Goal: Task Accomplishment & Management: Complete application form

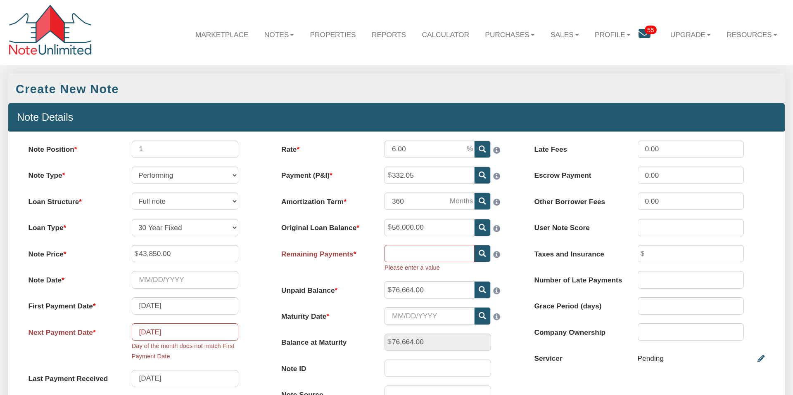
scroll to position [46, 0]
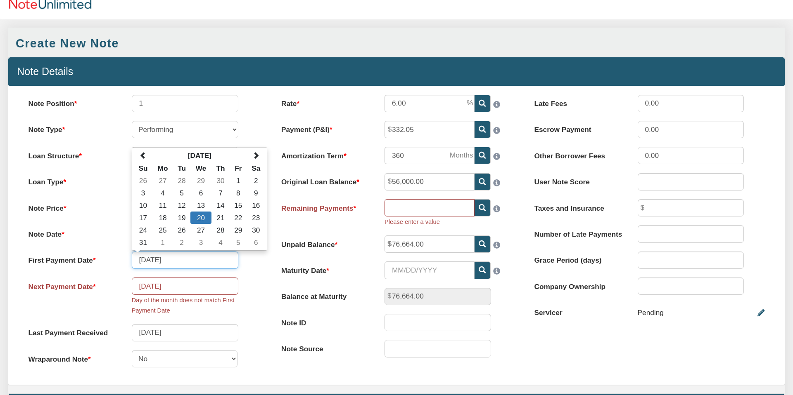
drag, startPoint x: 156, startPoint y: 260, endPoint x: 149, endPoint y: 261, distance: 7.1
click at [150, 260] on input "[DATE]" at bounding box center [185, 260] width 107 height 17
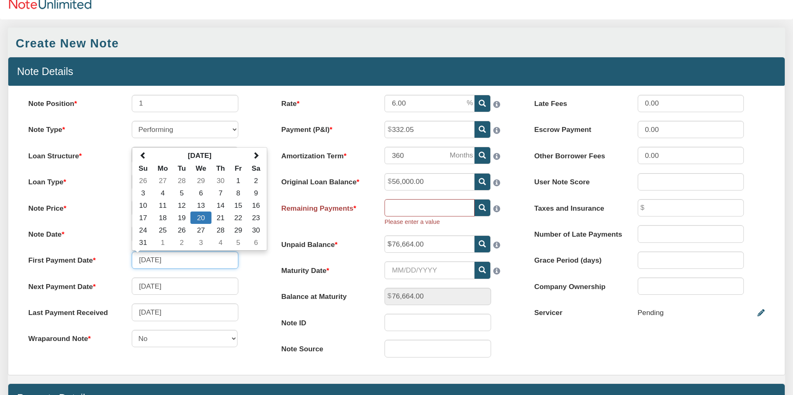
type input "[DATE]"
click at [253, 284] on div "Next Payment Date [DATE]" at bounding box center [143, 286] width 248 height 17
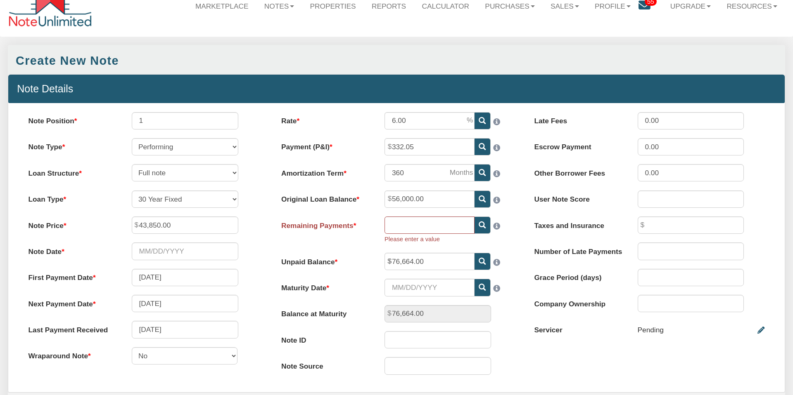
scroll to position [26, 0]
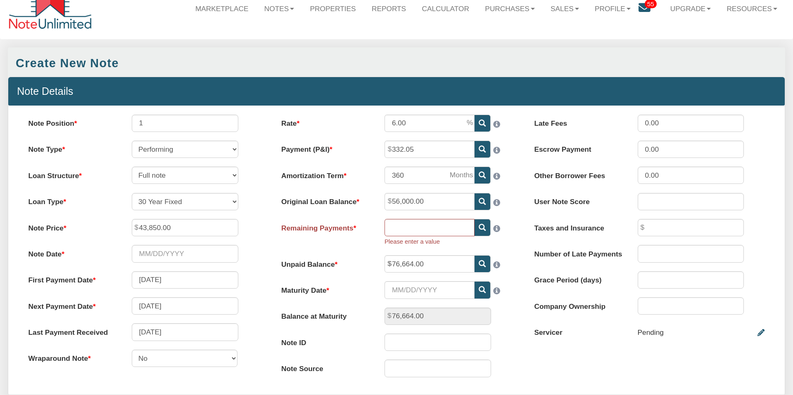
click at [481, 226] on icon at bounding box center [481, 227] width 7 height 7
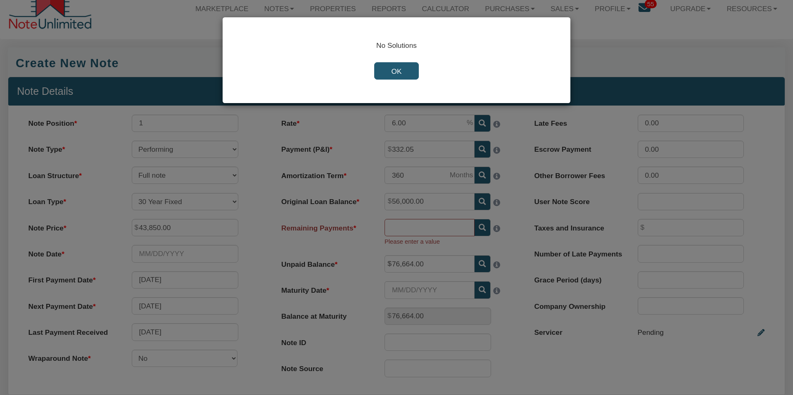
click at [396, 75] on input "OK" at bounding box center [396, 70] width 44 height 17
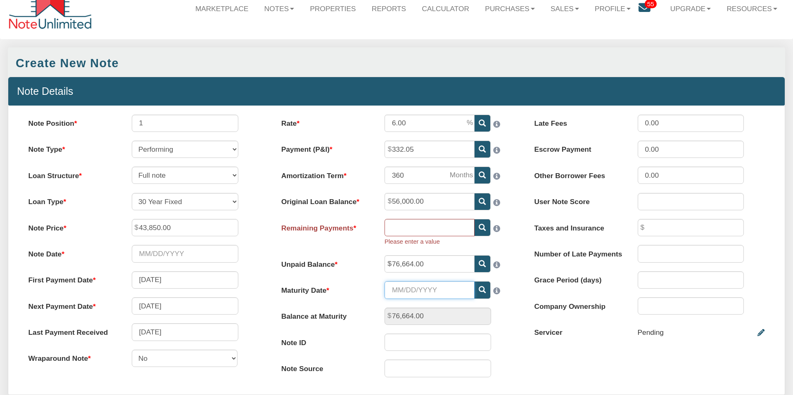
click at [438, 290] on input "Maturity Date" at bounding box center [429, 290] width 90 height 17
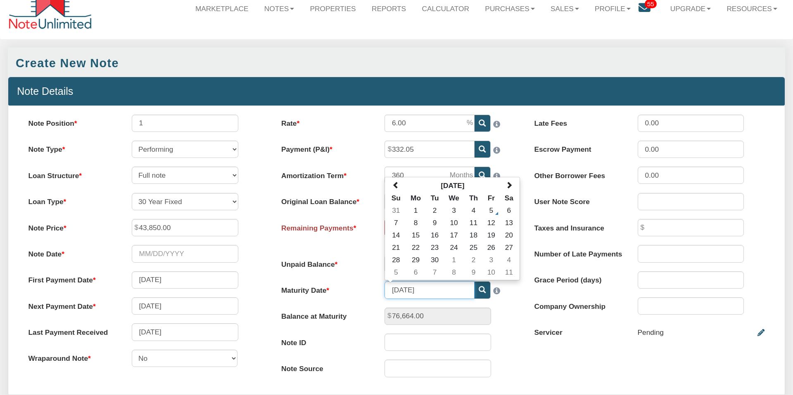
type input "[DATE]"
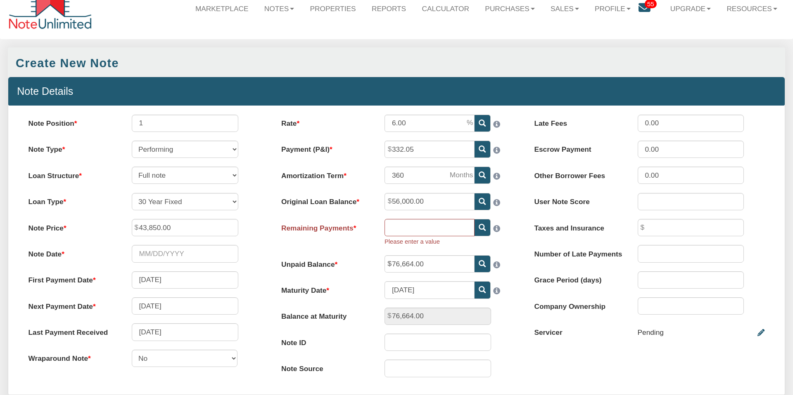
click at [483, 226] on icon at bounding box center [481, 227] width 7 height 7
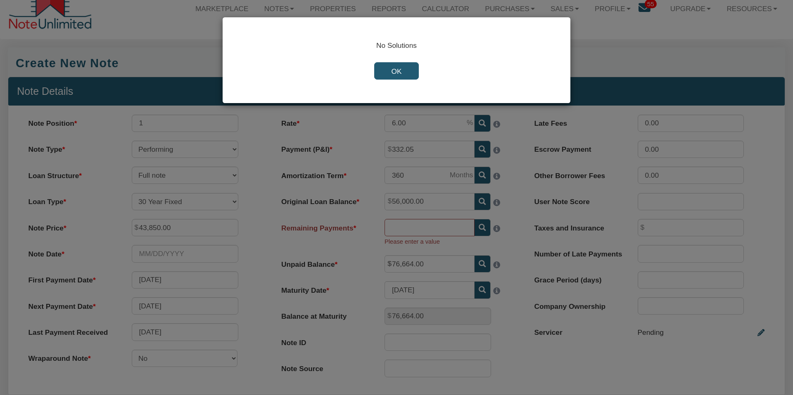
click at [395, 70] on input "OK" at bounding box center [396, 70] width 44 height 17
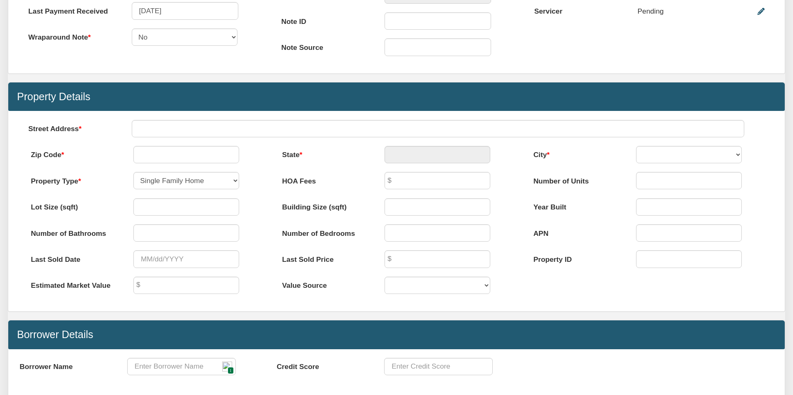
scroll to position [0, 0]
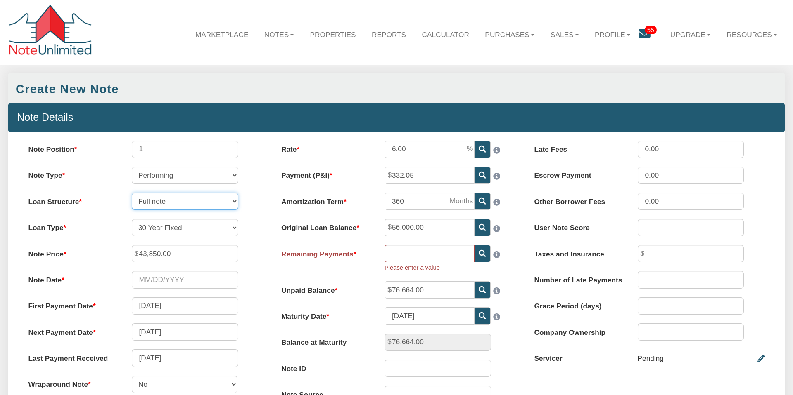
click at [234, 201] on select "Full note Partial note Pledge note Split Payment note" at bounding box center [185, 201] width 107 height 17
click at [235, 174] on select "Performing Forthcoming Non-Performing REO Sub-Performing Unknown" at bounding box center [185, 175] width 107 height 17
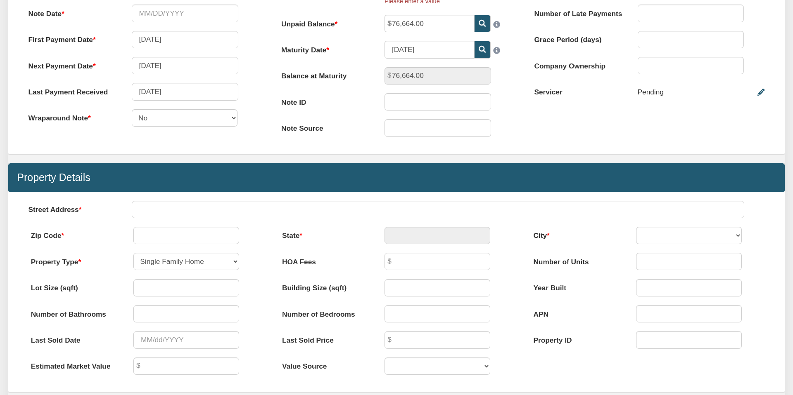
scroll to position [303, 0]
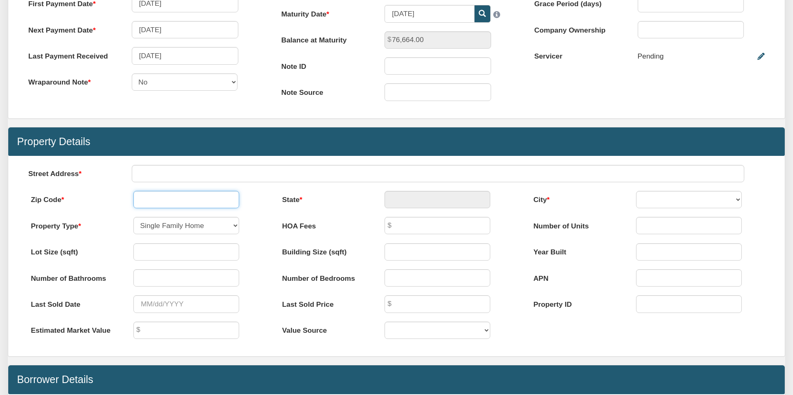
click at [155, 197] on input "text" at bounding box center [186, 199] width 106 height 17
type input "61104"
click at [350, 205] on div "State State is required" at bounding box center [396, 199] width 246 height 17
type input "IL"
select select "string:ROCKFORD"
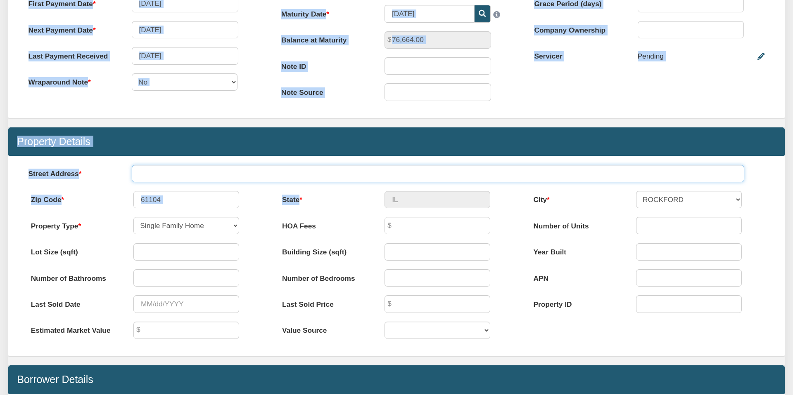
click at [181, 170] on input "text" at bounding box center [438, 173] width 613 height 17
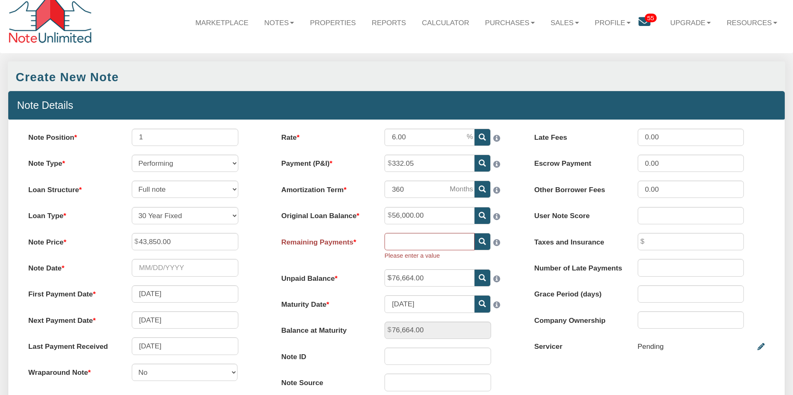
scroll to position [12, 0]
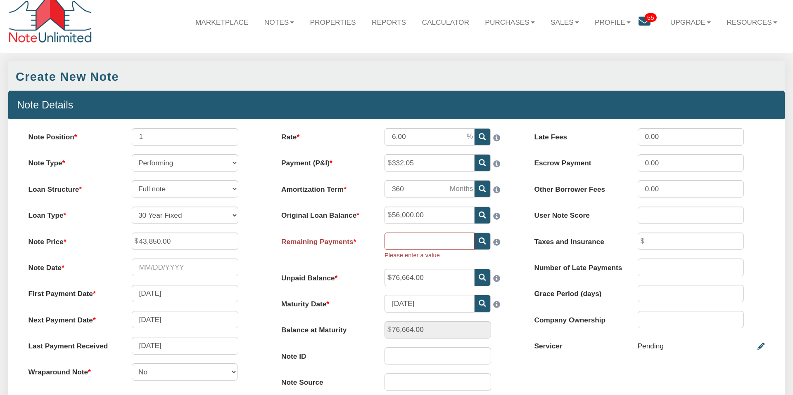
type input "[STREET_ADDRESS]"
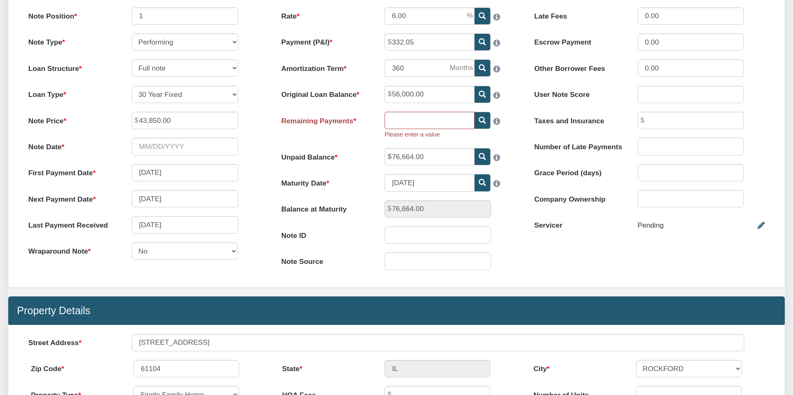
scroll to position [129, 0]
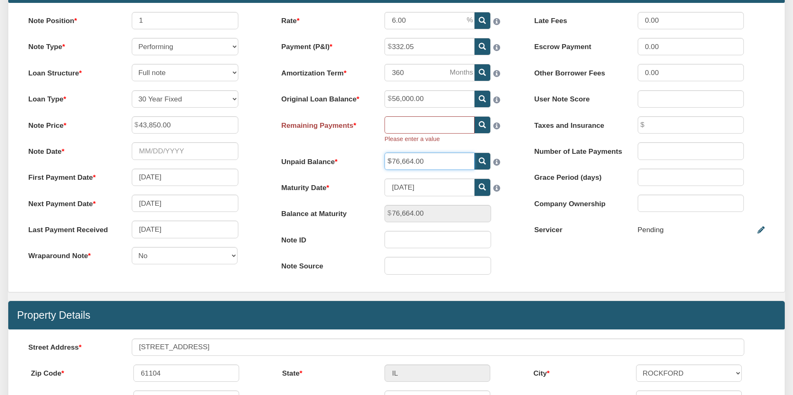
drag, startPoint x: 429, startPoint y: 161, endPoint x: 386, endPoint y: 163, distance: 43.0
click at [387, 163] on div "76,664.00" at bounding box center [448, 161] width 144 height 17
type input "51,728.00"
click at [518, 247] on div "Note ID" at bounding box center [396, 239] width 248 height 17
click at [481, 124] on icon at bounding box center [481, 124] width 7 height 7
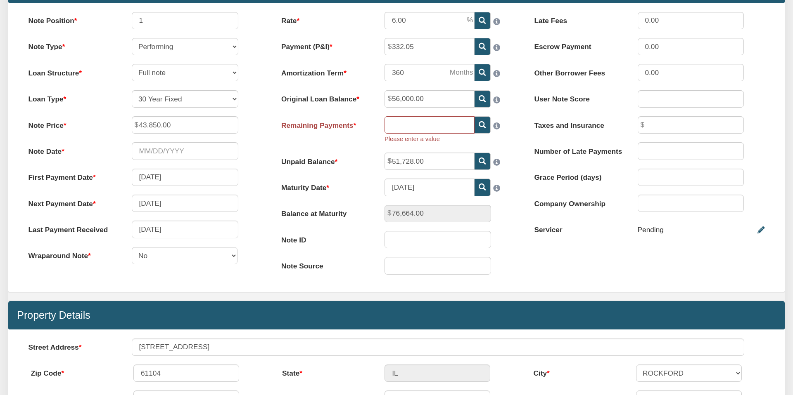
type input "303"
type input "198.13"
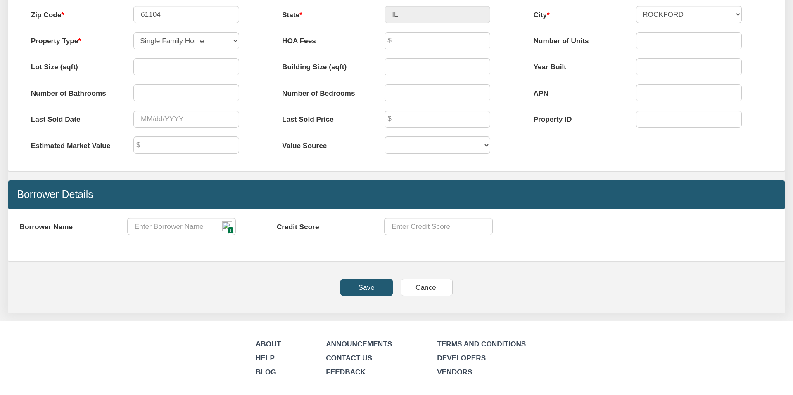
scroll to position [479, 0]
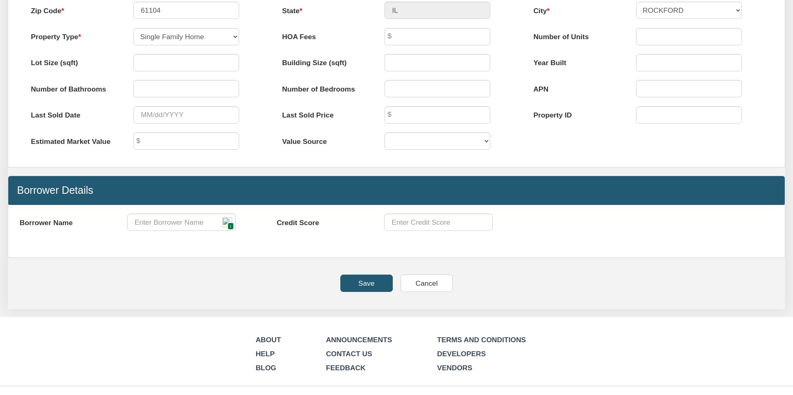
click at [376, 284] on input "Save" at bounding box center [366, 283] width 52 height 17
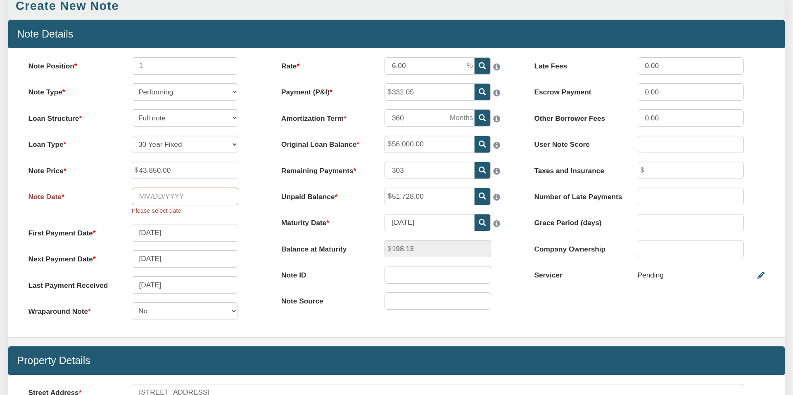
scroll to position [83, 0]
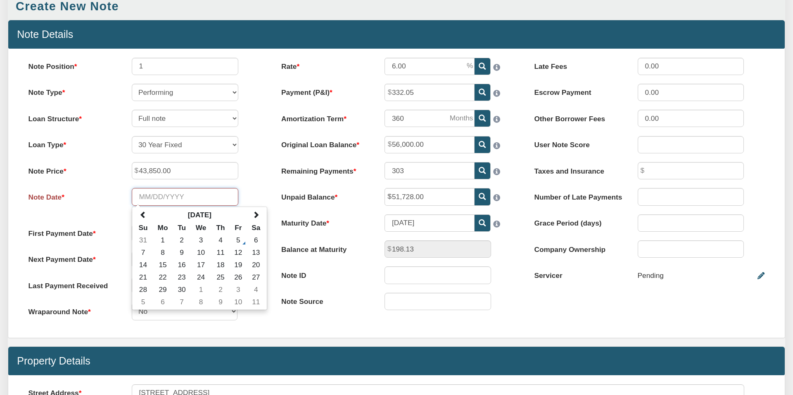
click at [147, 196] on input "Note Date" at bounding box center [185, 196] width 107 height 17
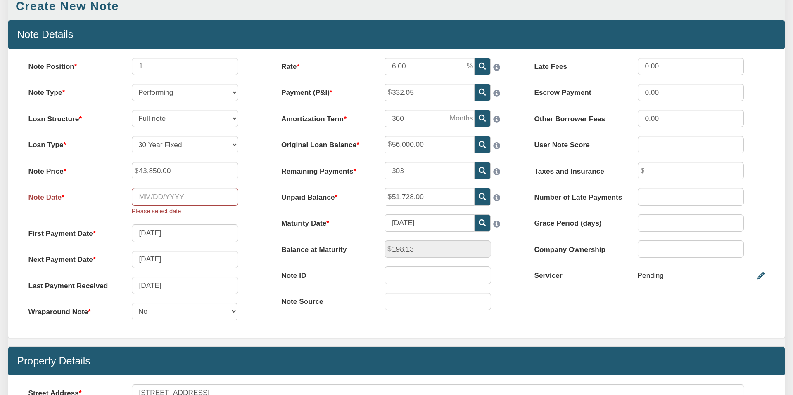
click at [253, 164] on div "Note Price 43,850.00" at bounding box center [143, 170] width 248 height 17
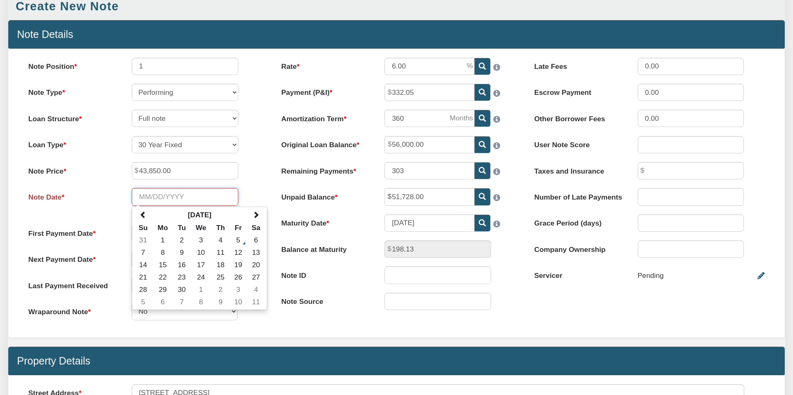
click at [161, 196] on input "Note Date" at bounding box center [185, 196] width 107 height 17
click at [249, 194] on div "Note Date [DATE] Su Mo Tu We Th Fr Sa 31 1 2 3 4 5 6 7 8 9 10 11 12 13 14 15 16…" at bounding box center [143, 202] width 248 height 28
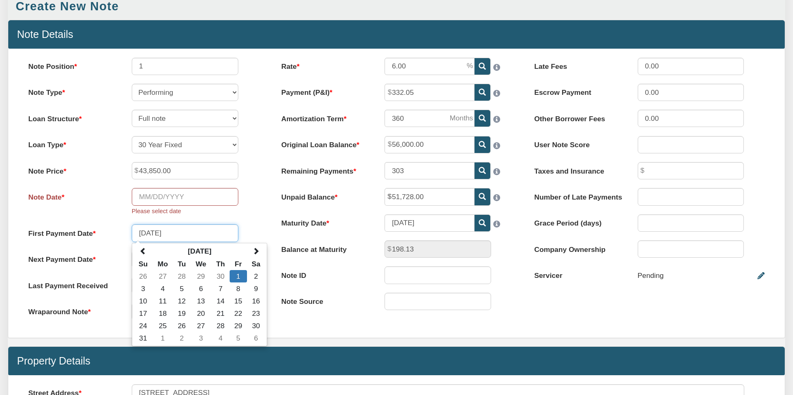
drag, startPoint x: 178, startPoint y: 234, endPoint x: 131, endPoint y: 236, distance: 47.1
click at [132, 235] on input "[DATE]" at bounding box center [185, 233] width 107 height 17
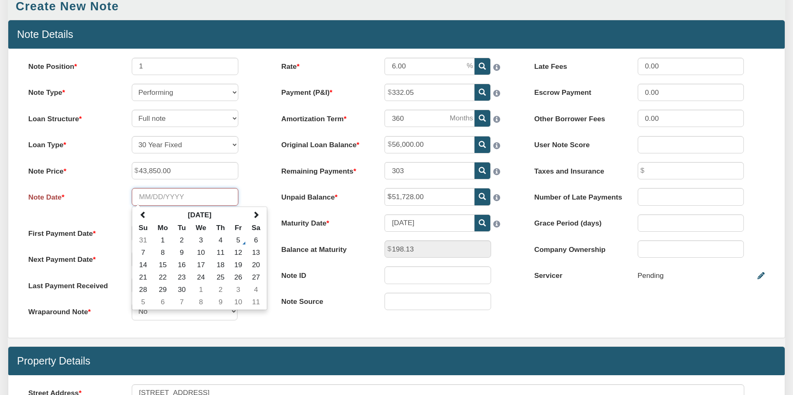
click at [161, 196] on input "Note Date" at bounding box center [185, 196] width 107 height 17
paste input "[DATE]"
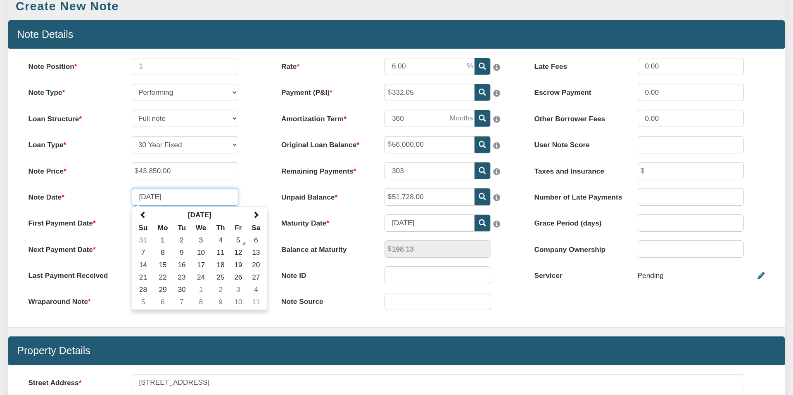
type input "[DATE]"
click at [251, 181] on div "Note Position 1 Note Type Performing Forthcoming Non-Performing REO Sub-Perform…" at bounding box center [143, 188] width 253 height 261
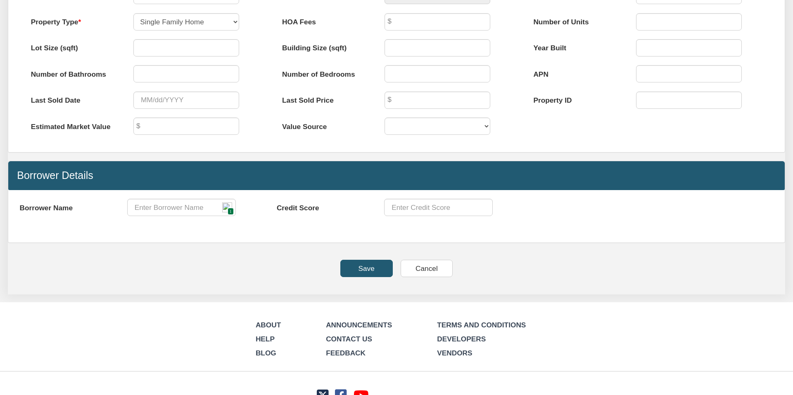
scroll to position [514, 0]
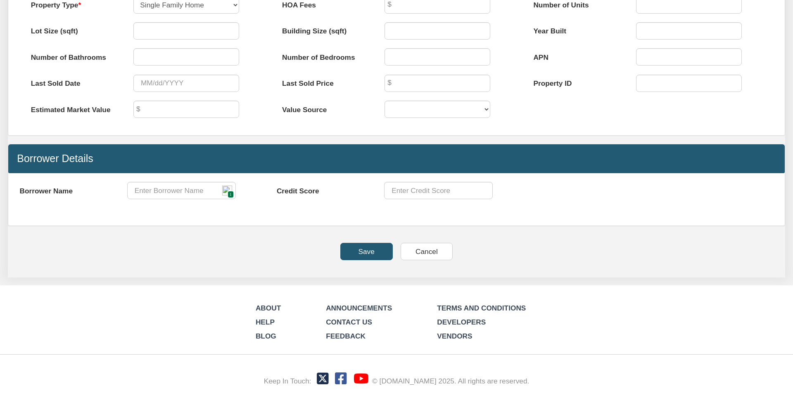
click at [365, 250] on input "Save" at bounding box center [366, 251] width 52 height 17
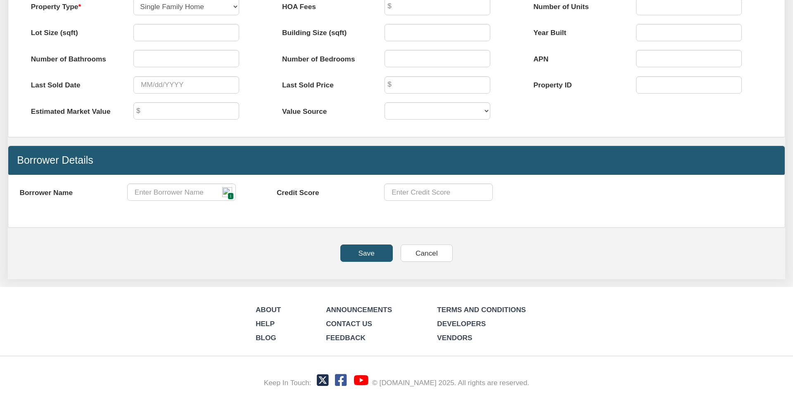
scroll to position [511, 0]
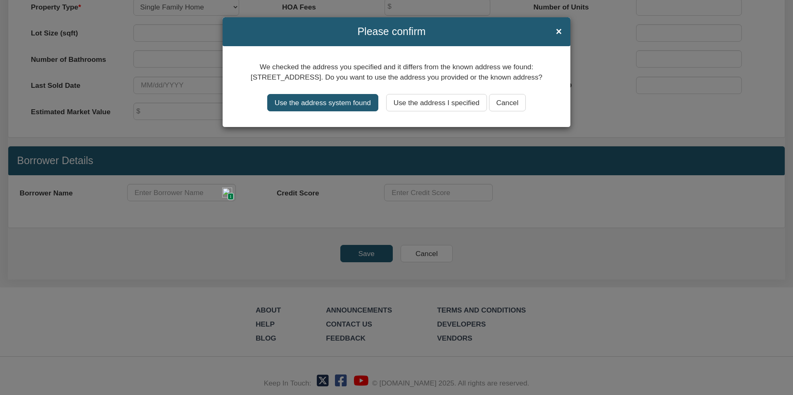
click at [341, 111] on input "Use the address system found" at bounding box center [322, 102] width 111 height 17
type input "[STREET_ADDRESS]"
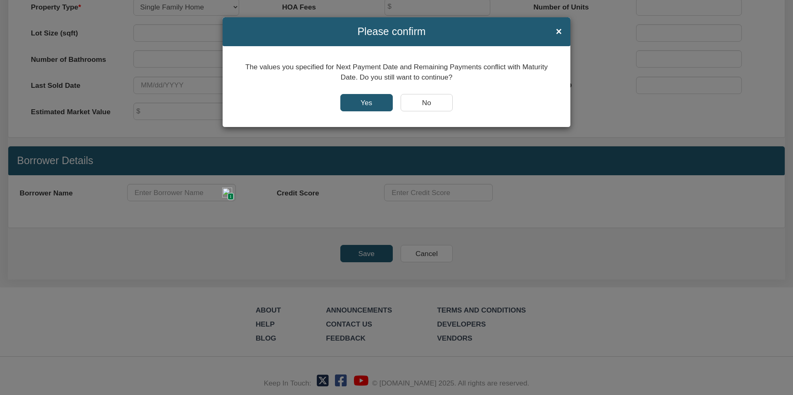
click at [364, 103] on input "Yes" at bounding box center [366, 102] width 52 height 17
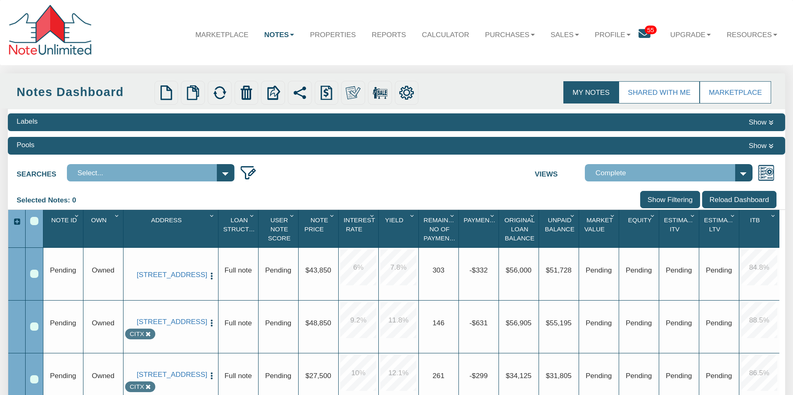
click at [211, 272] on img "button" at bounding box center [211, 276] width 9 height 9
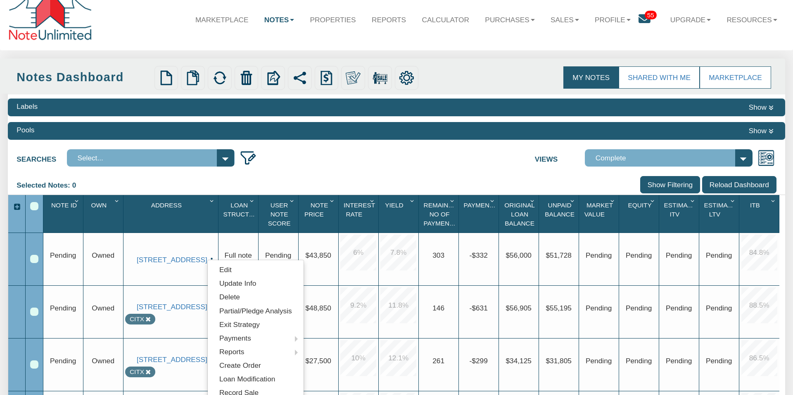
scroll to position [13, 0]
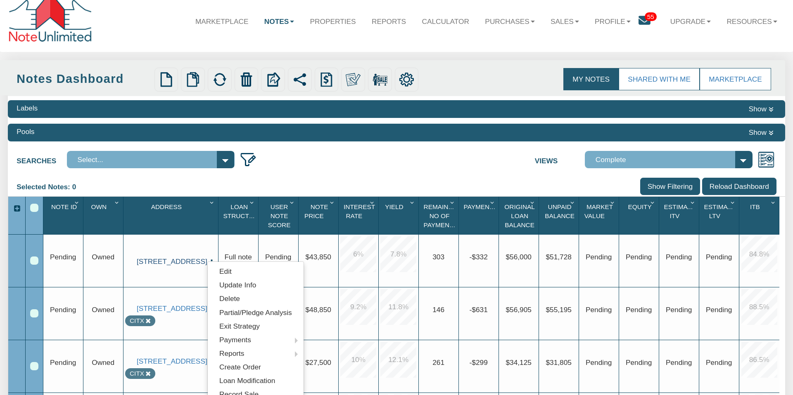
click at [144, 266] on link "[STREET_ADDRESS]" at bounding box center [171, 262] width 68 height 9
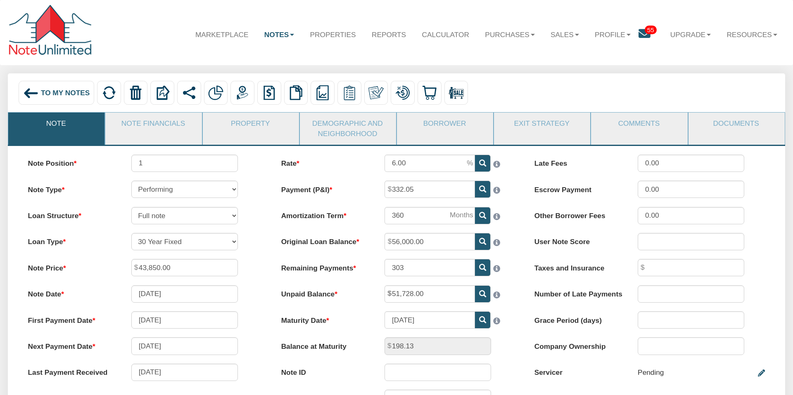
click at [31, 90] on img at bounding box center [31, 93] width 16 height 16
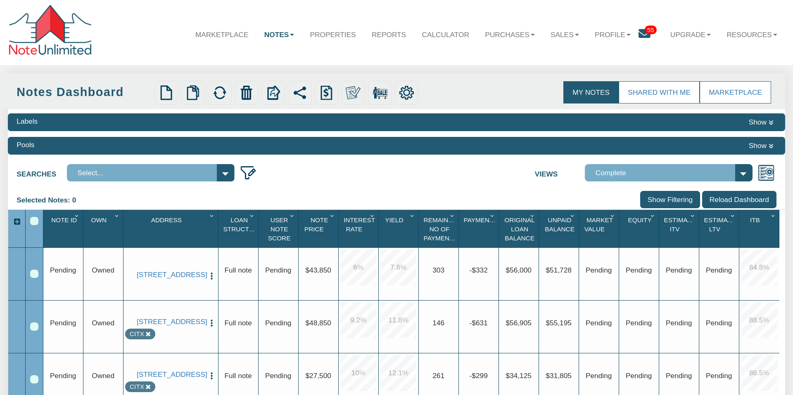
click at [211, 272] on img "button" at bounding box center [211, 276] width 9 height 9
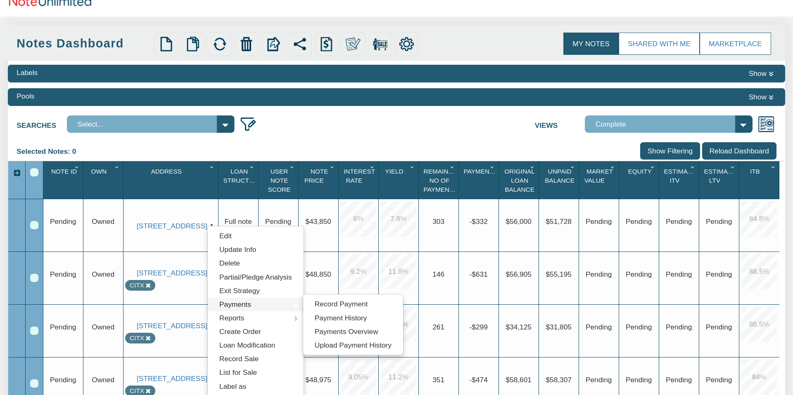
scroll to position [50, 0]
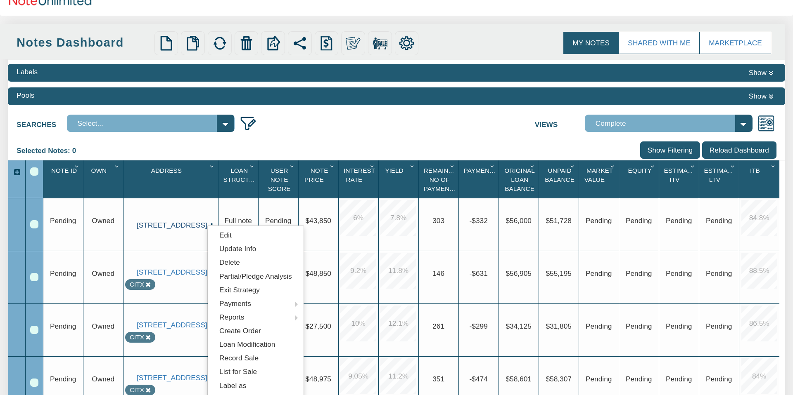
click at [162, 225] on link "[STREET_ADDRESS]" at bounding box center [171, 225] width 68 height 9
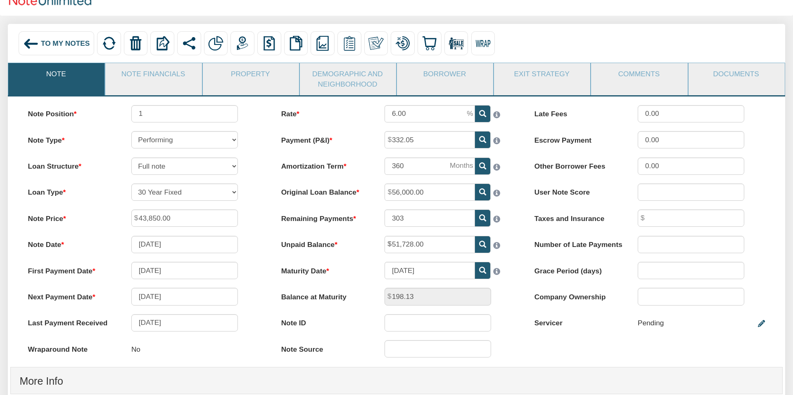
scroll to position [98, 0]
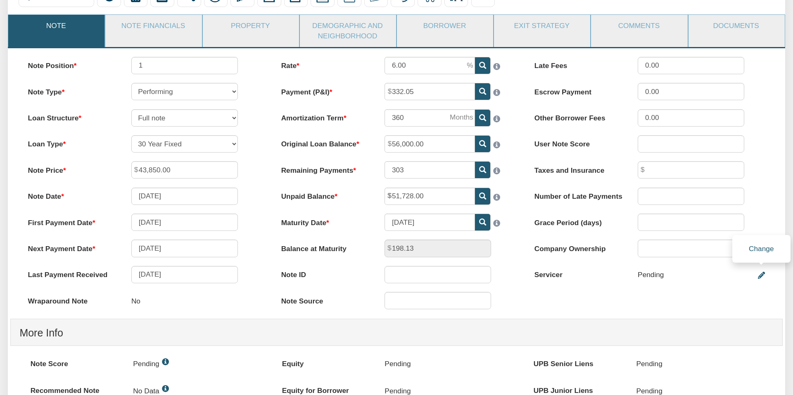
click at [761, 275] on icon at bounding box center [760, 275] width 7 height 7
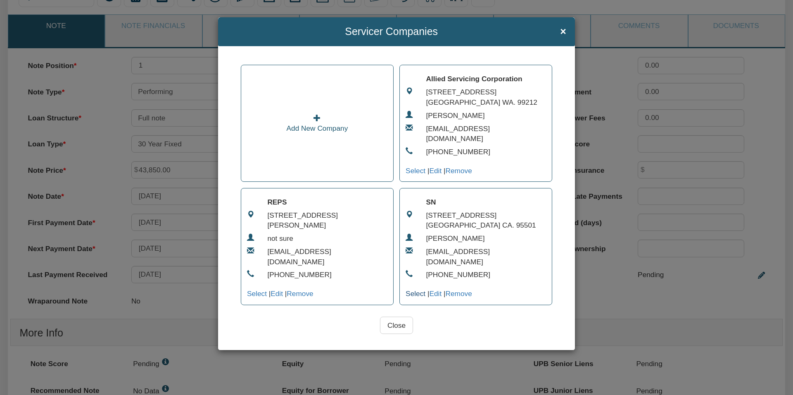
click at [407, 290] on link "Select" at bounding box center [415, 294] width 20 height 8
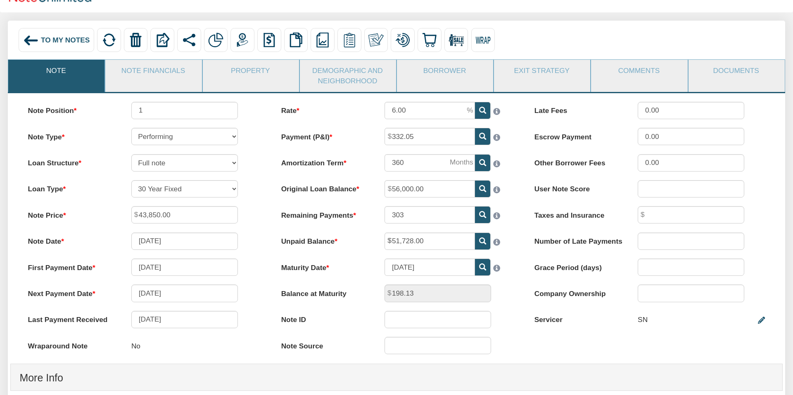
scroll to position [0, 0]
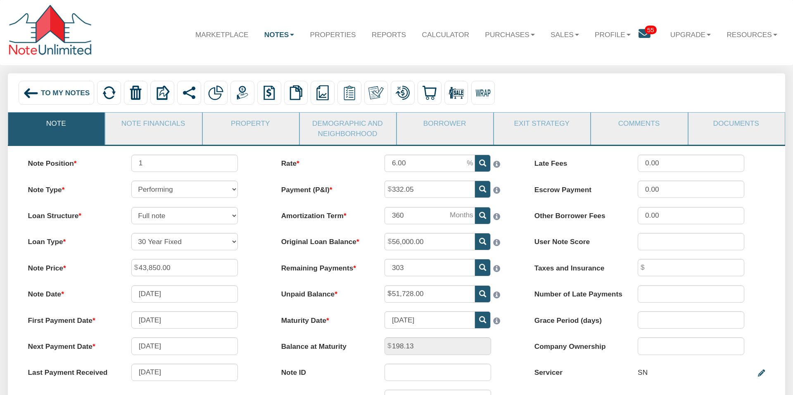
click at [57, 93] on span "To My Notes" at bounding box center [65, 93] width 49 height 8
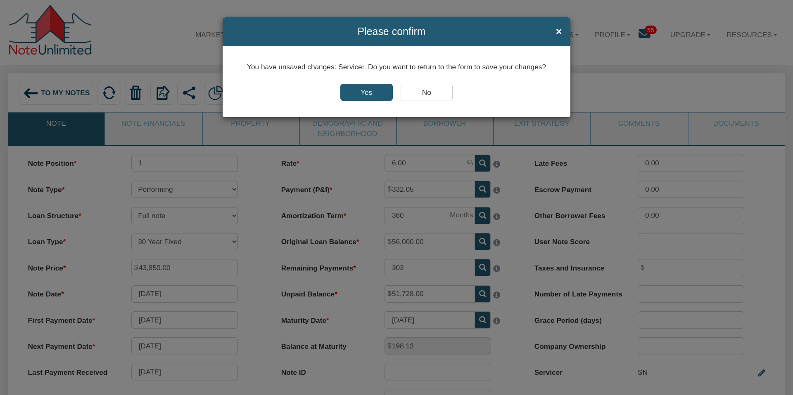
click at [363, 90] on input "Yes" at bounding box center [366, 92] width 52 height 17
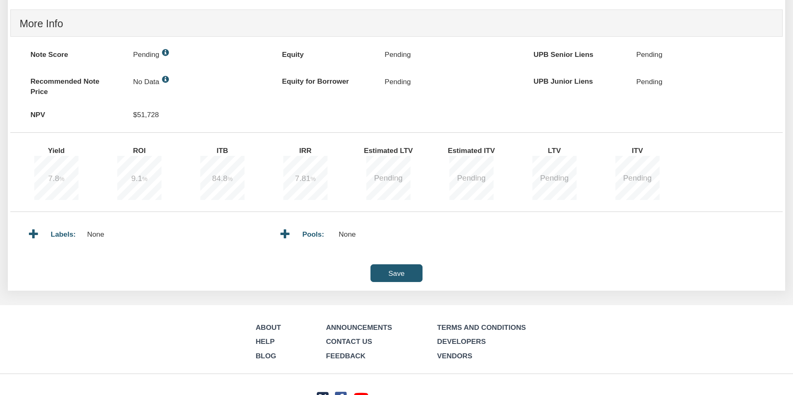
scroll to position [427, 0]
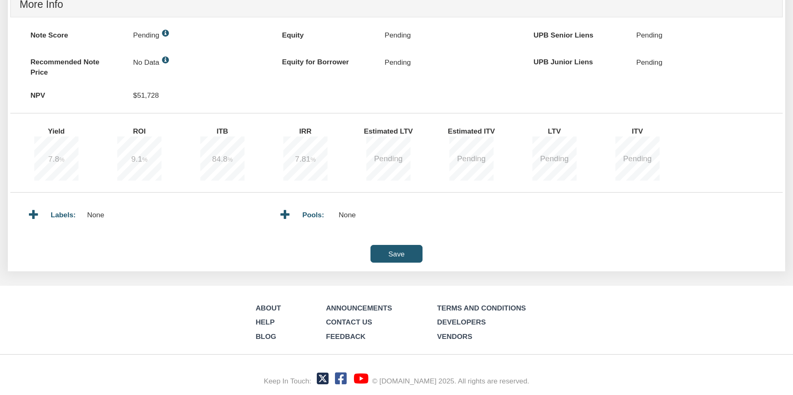
click at [402, 250] on input "Save" at bounding box center [396, 253] width 52 height 17
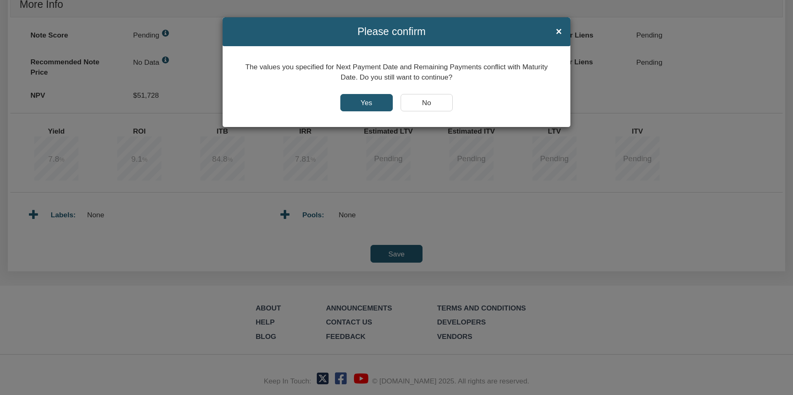
click at [369, 102] on input "Yes" at bounding box center [366, 102] width 52 height 17
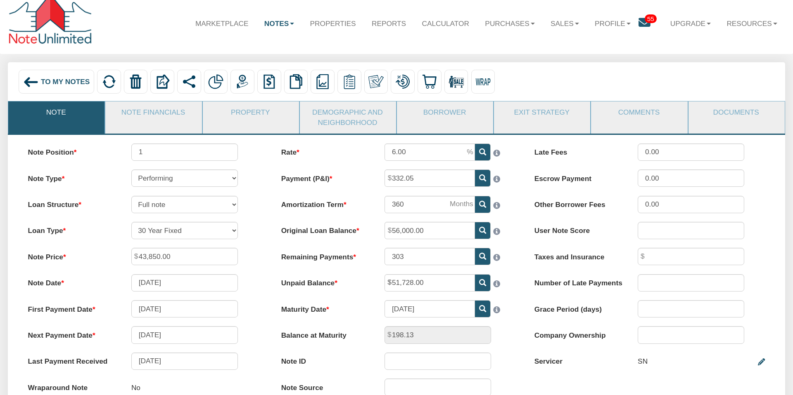
scroll to position [8, 0]
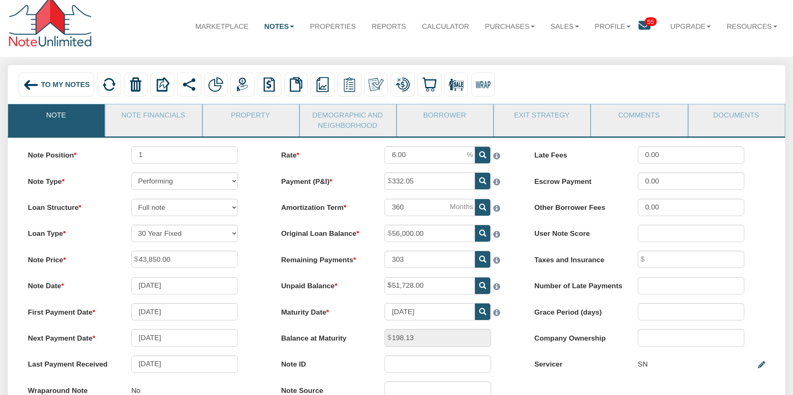
click at [30, 85] on img at bounding box center [31, 85] width 16 height 16
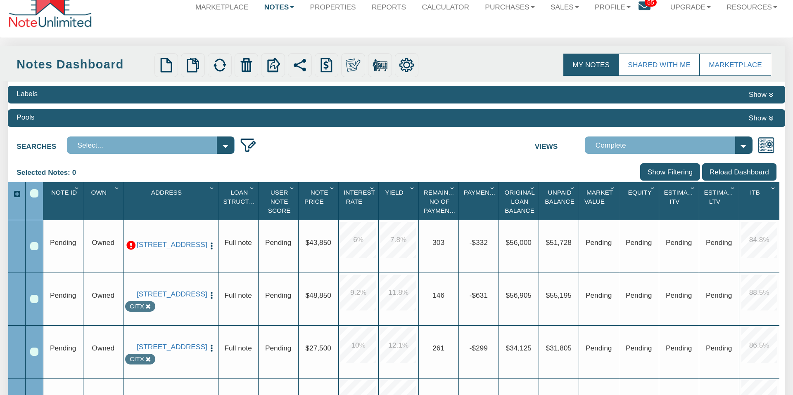
scroll to position [56, 0]
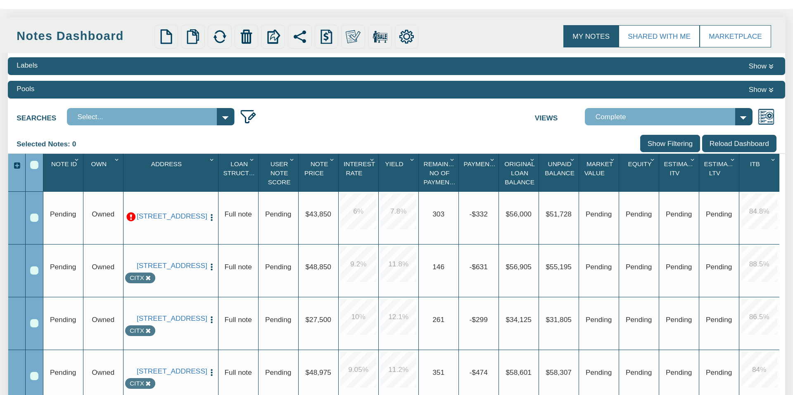
click at [211, 213] on img "button" at bounding box center [211, 217] width 9 height 9
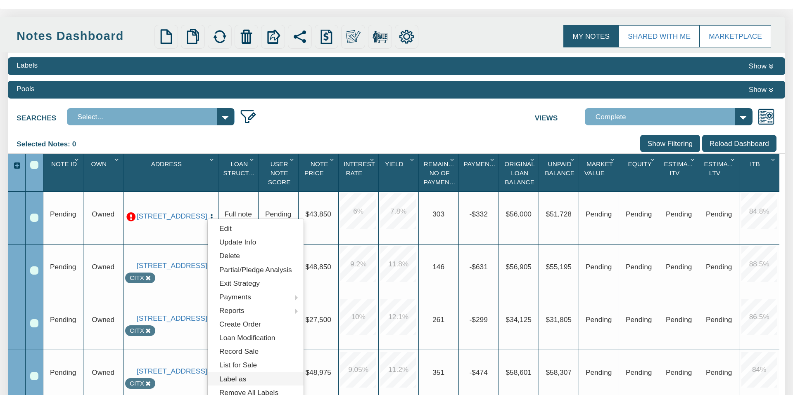
click at [240, 377] on link "Label as" at bounding box center [256, 379] width 96 height 14
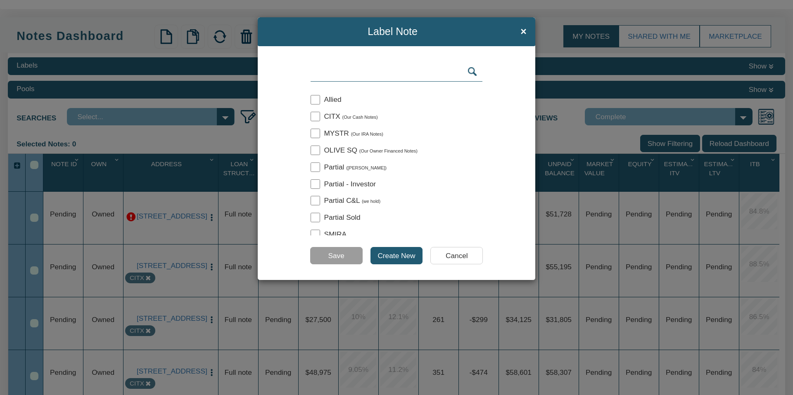
click at [317, 116] on input "checkbox" at bounding box center [314, 116] width 9 height 9
checkbox input "true"
click at [343, 256] on input "Save" at bounding box center [336, 255] width 52 height 17
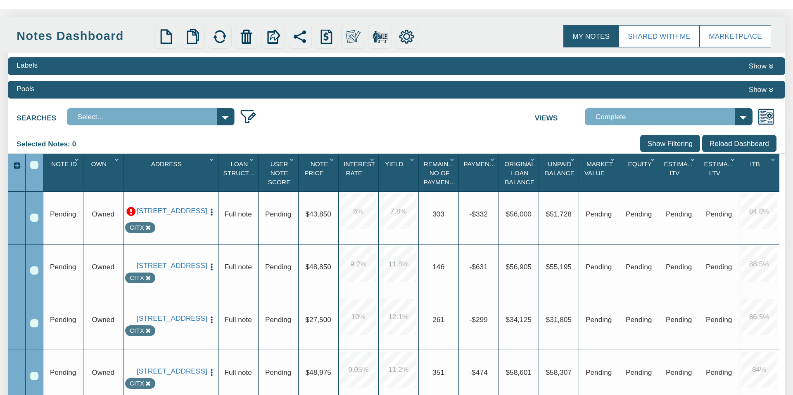
click at [210, 208] on img "button" at bounding box center [211, 212] width 9 height 9
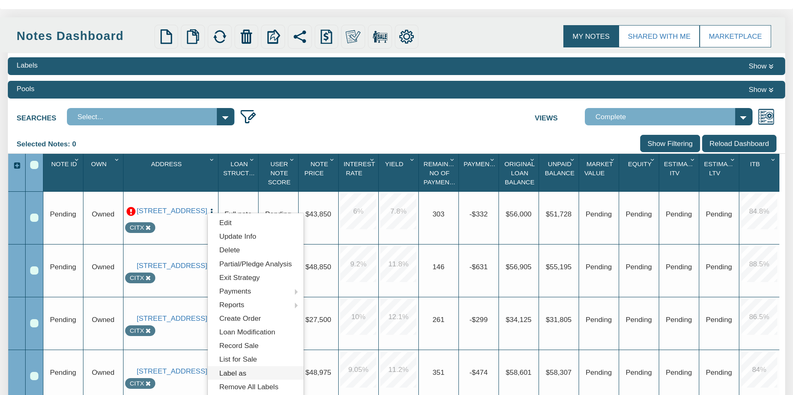
click at [241, 374] on link "Label as" at bounding box center [256, 374] width 96 height 14
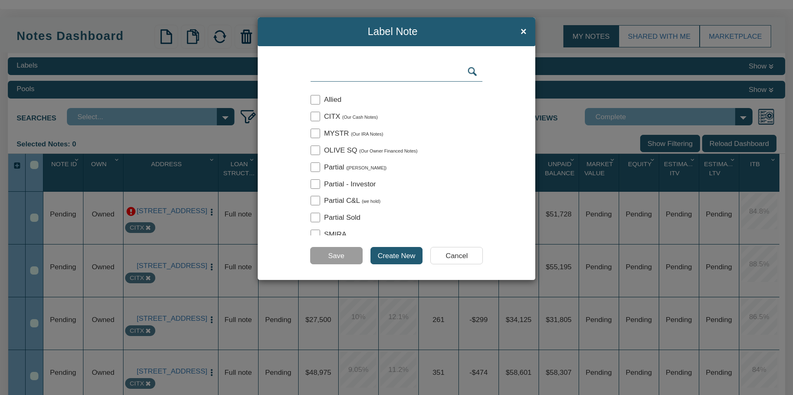
click at [398, 258] on input "Create New" at bounding box center [396, 255] width 52 height 17
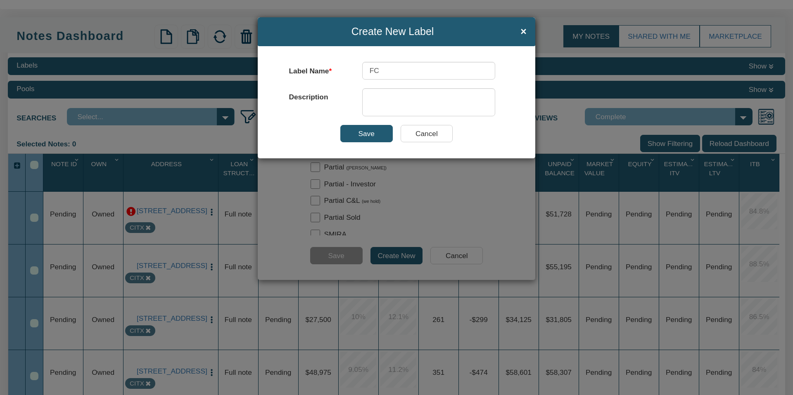
type input "FC"
click at [382, 105] on textarea at bounding box center [428, 102] width 133 height 28
click at [368, 131] on input "Save" at bounding box center [366, 133] width 52 height 17
click at [362, 135] on input "Save" at bounding box center [366, 133] width 52 height 17
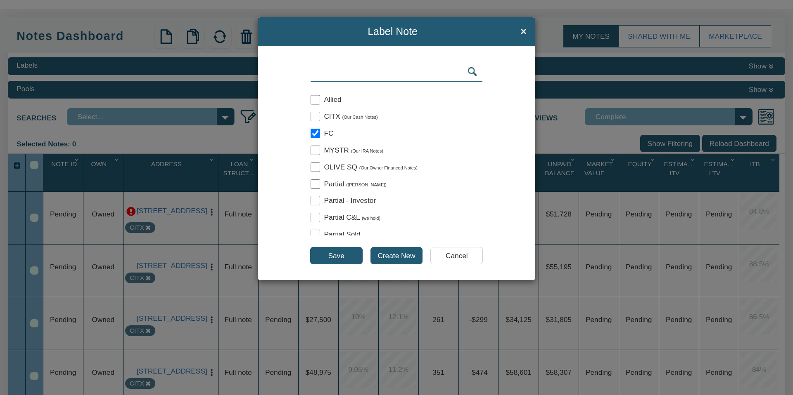
checkbox input "true"
drag, startPoint x: 340, startPoint y: 255, endPoint x: 325, endPoint y: 258, distance: 15.2
click at [340, 255] on input "Save" at bounding box center [336, 255] width 52 height 17
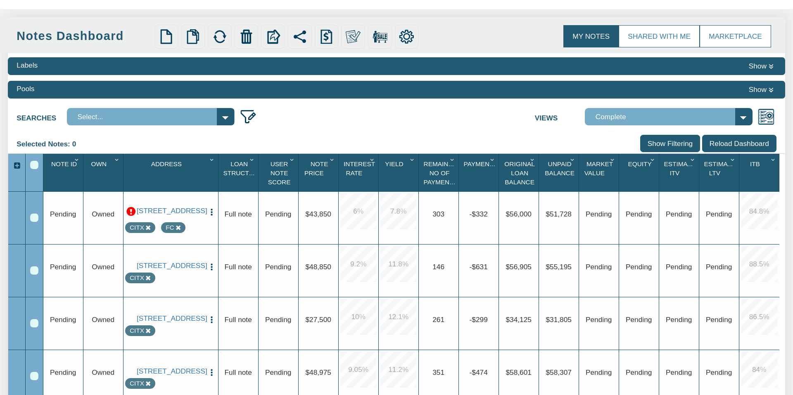
click at [211, 208] on img "button" at bounding box center [211, 212] width 9 height 9
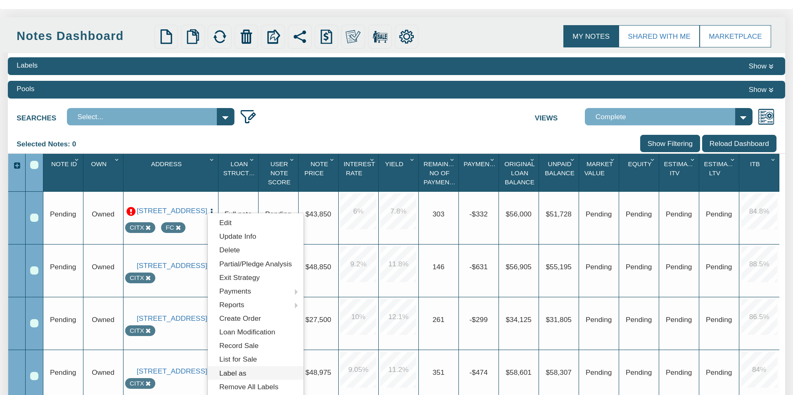
click at [238, 372] on link "Label as" at bounding box center [256, 374] width 96 height 14
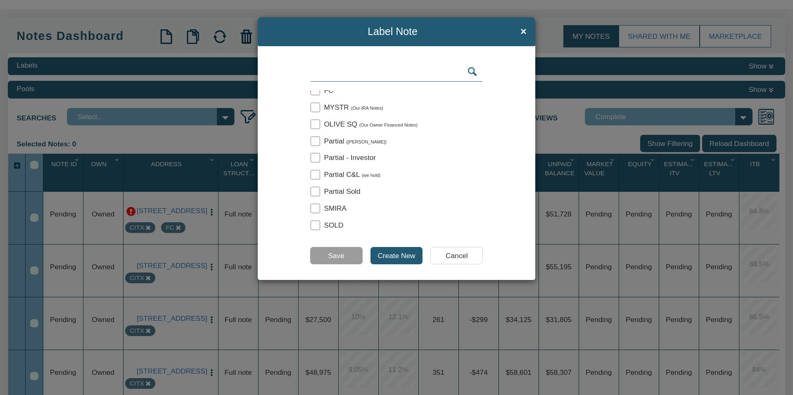
scroll to position [0, 0]
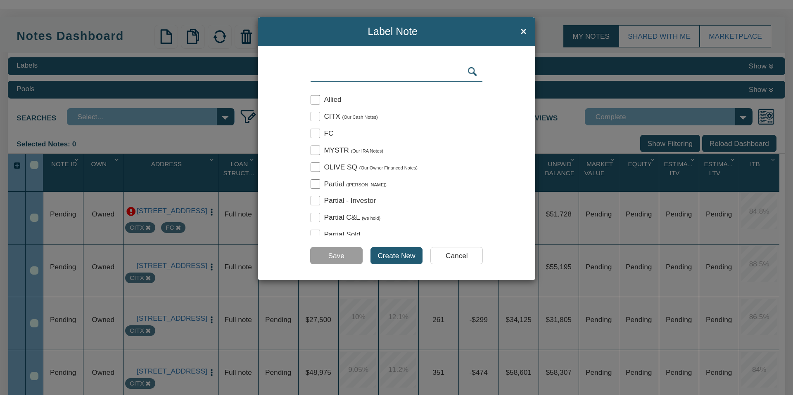
click at [316, 133] on input "checkbox" at bounding box center [314, 133] width 9 height 9
checkbox input "true"
click at [336, 255] on input "Save" at bounding box center [336, 255] width 52 height 17
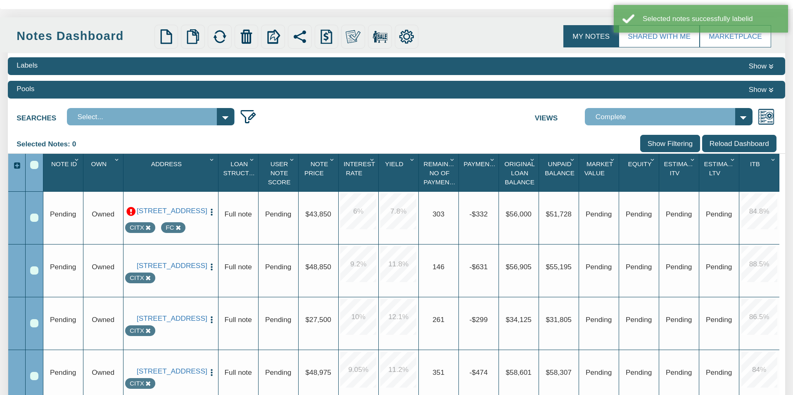
click at [210, 263] on img "button" at bounding box center [211, 267] width 9 height 9
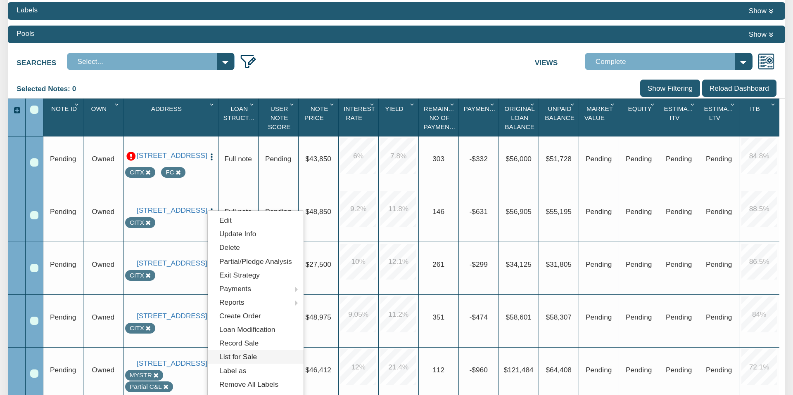
scroll to position [123, 0]
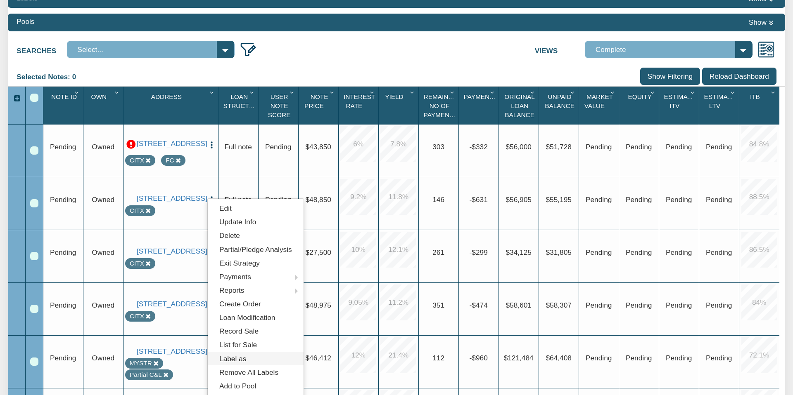
click at [234, 357] on link "Label as" at bounding box center [256, 359] width 96 height 14
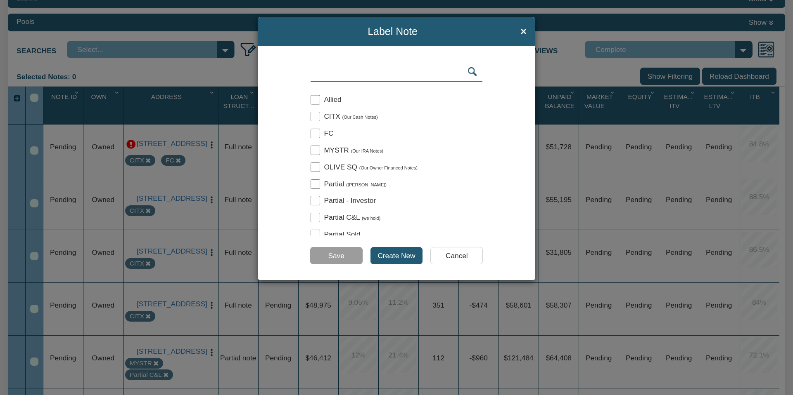
drag, startPoint x: 317, startPoint y: 133, endPoint x: 326, endPoint y: 245, distance: 113.1
click at [317, 133] on input "checkbox" at bounding box center [314, 133] width 9 height 9
checkbox input "true"
click at [336, 257] on input "Save" at bounding box center [336, 255] width 52 height 17
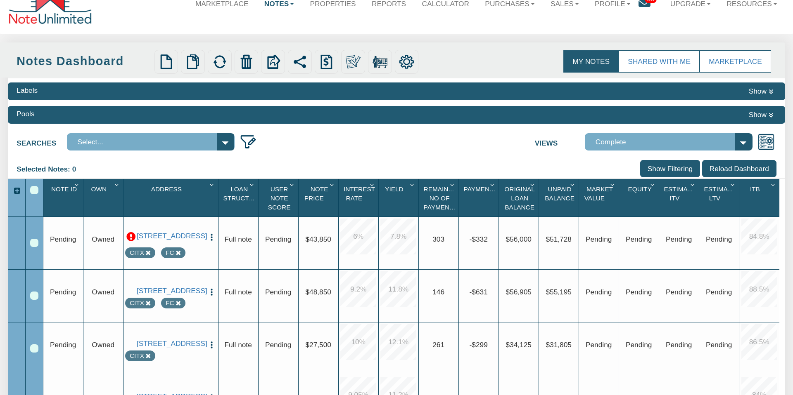
scroll to position [0, 0]
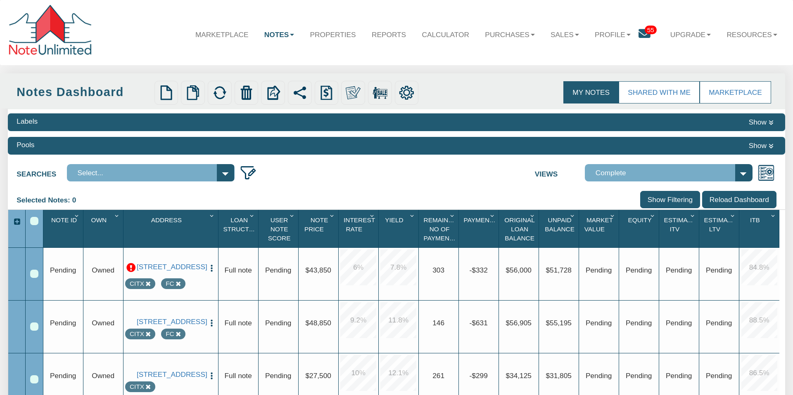
click at [762, 121] on button "Show" at bounding box center [761, 122] width 31 height 12
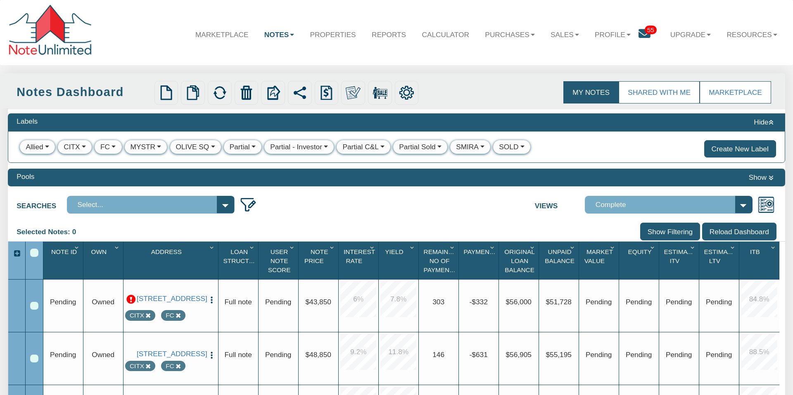
click at [465, 146] on div "SMIRA" at bounding box center [467, 147] width 23 height 10
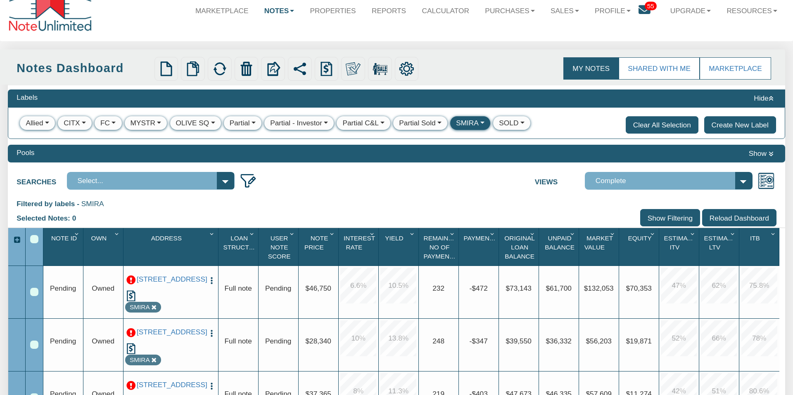
scroll to position [22, 0]
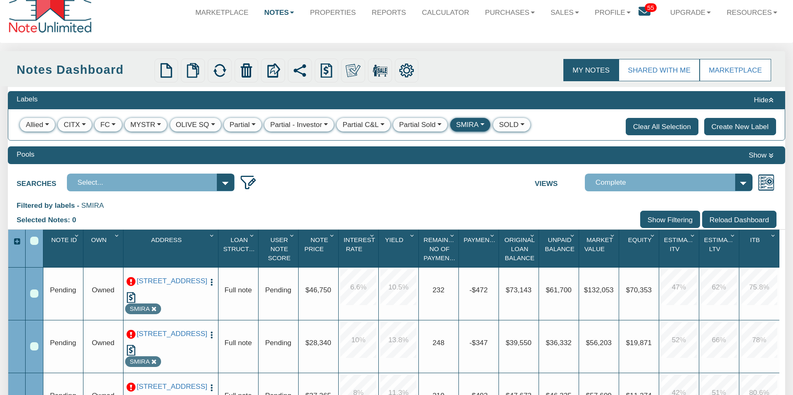
click at [144, 125] on div "MYSTR" at bounding box center [142, 125] width 25 height 10
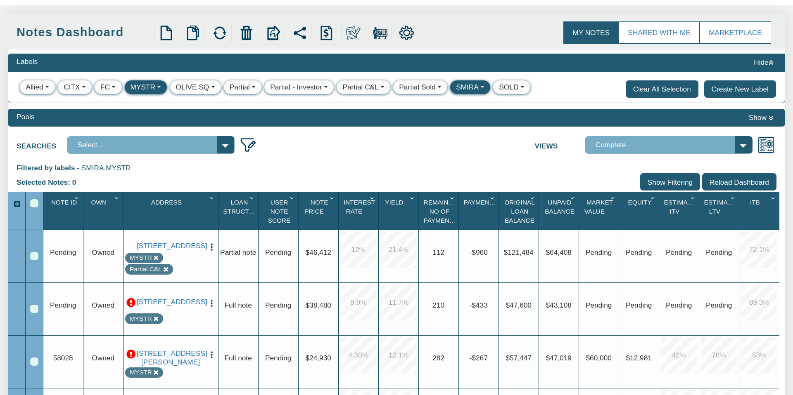
scroll to position [62, 0]
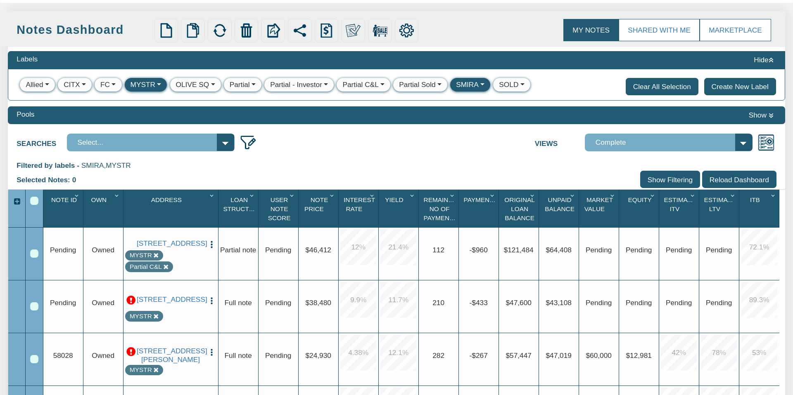
click at [464, 84] on div "SMIRA" at bounding box center [467, 85] width 23 height 10
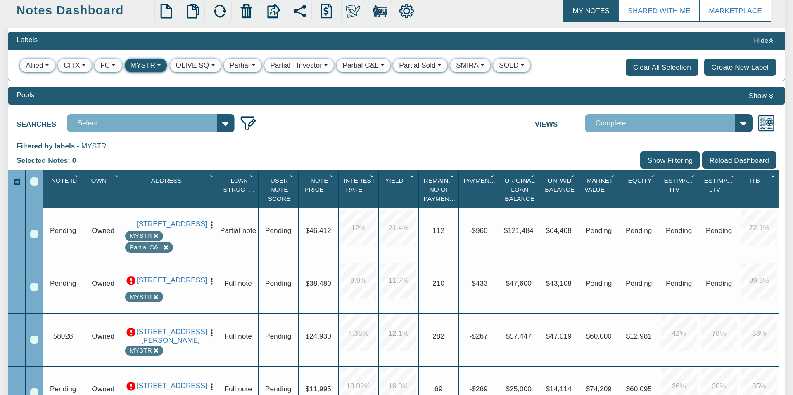
scroll to position [0, 0]
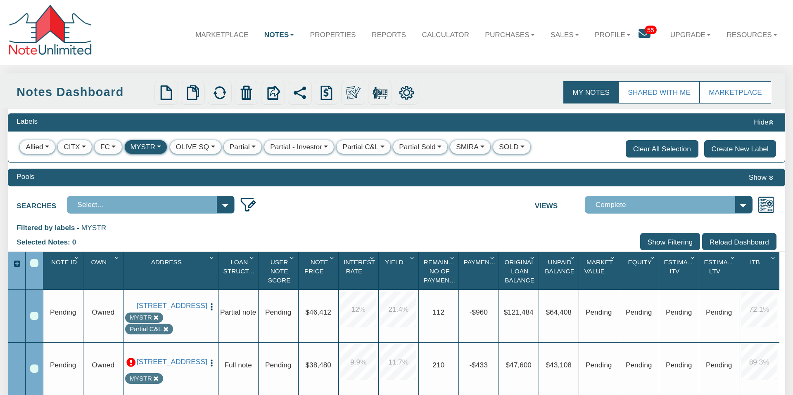
click at [138, 148] on div "MYSTR" at bounding box center [142, 147] width 25 height 10
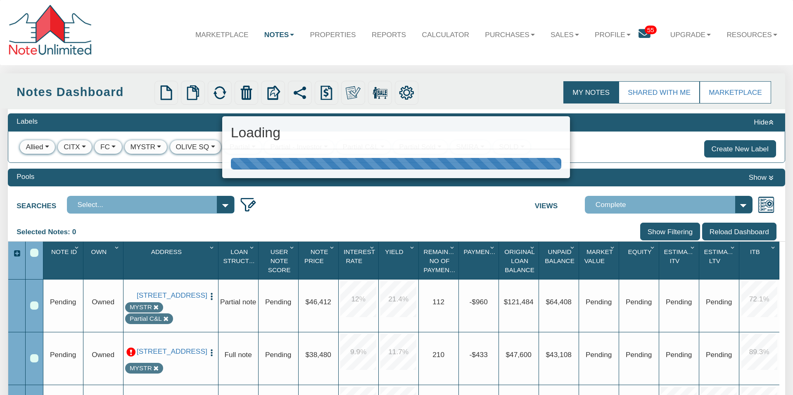
click at [191, 147] on div "Loading" at bounding box center [396, 197] width 793 height 395
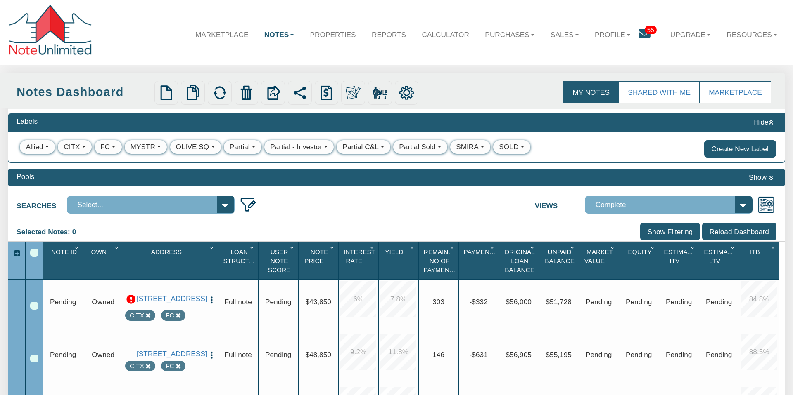
click at [761, 121] on button "Hide" at bounding box center [763, 122] width 26 height 12
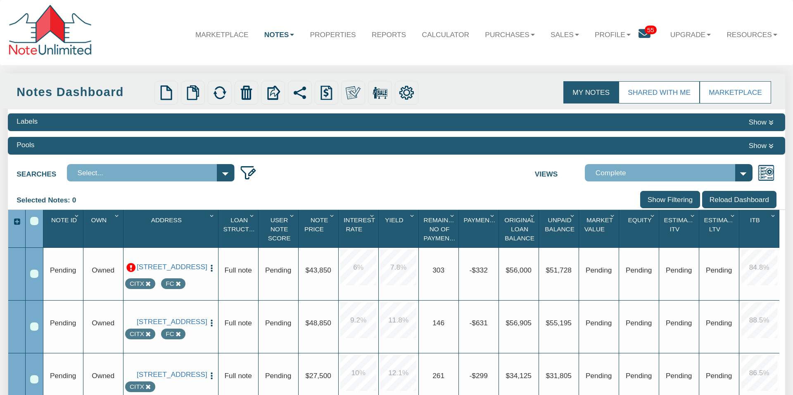
click at [278, 33] on link "Notes" at bounding box center [279, 34] width 46 height 24
click at [230, 54] on link "Dashboard" at bounding box center [256, 57] width 92 height 14
click at [644, 34] on icon at bounding box center [644, 34] width 12 height 12
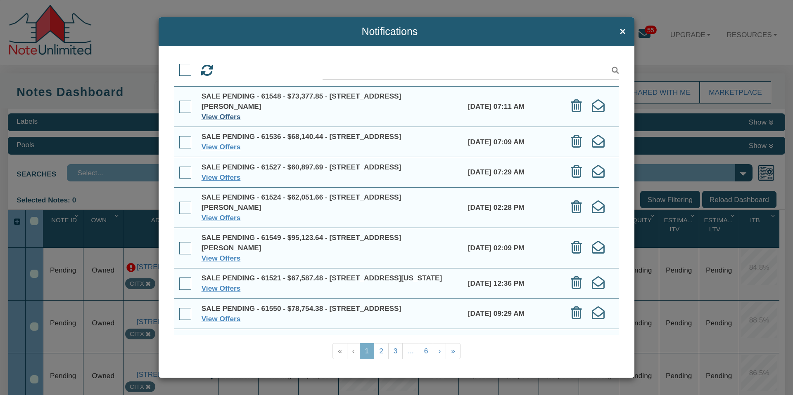
click at [232, 118] on link "View Offers" at bounding box center [220, 117] width 39 height 8
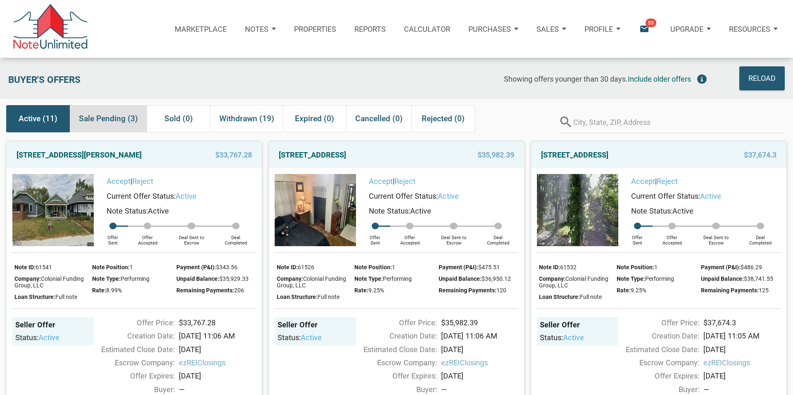
click at [98, 120] on span "Sale Pending (3)" at bounding box center [108, 118] width 59 height 15
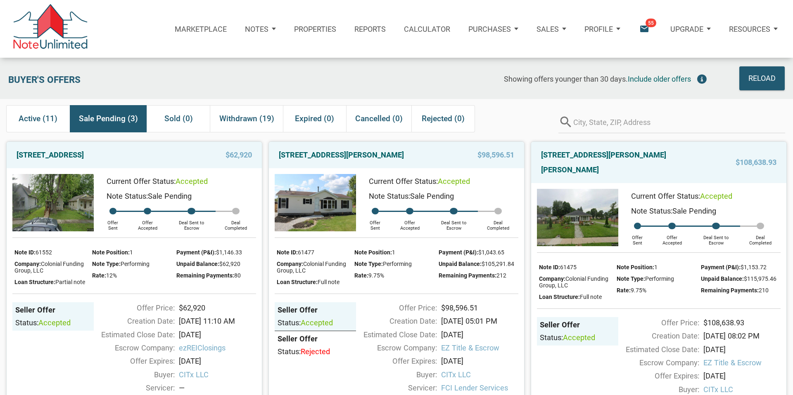
click at [208, 28] on p "Marketplace" at bounding box center [201, 29] width 52 height 9
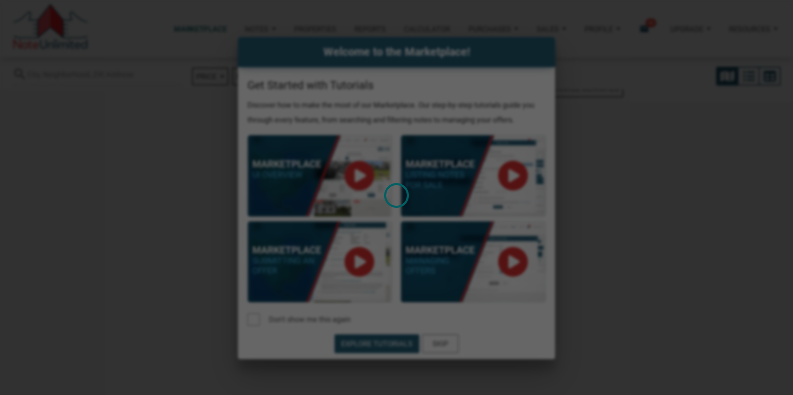
click at [180, 327] on div "Loading" at bounding box center [396, 197] width 793 height 395
select select
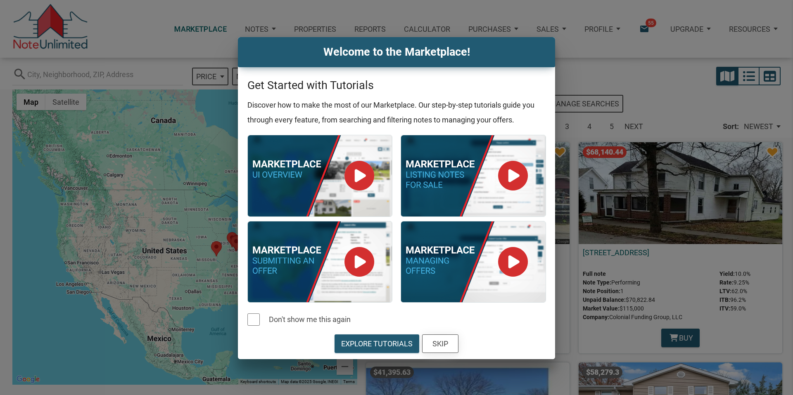
click at [432, 344] on div "Skip" at bounding box center [440, 343] width 16 height 11
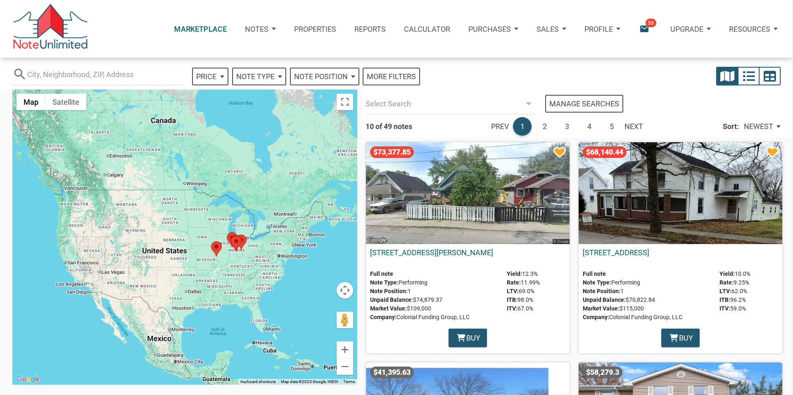
click at [255, 28] on p "Notes" at bounding box center [257, 29] width 24 height 9
click at [217, 53] on link "Dashboard" at bounding box center [235, 54] width 95 height 19
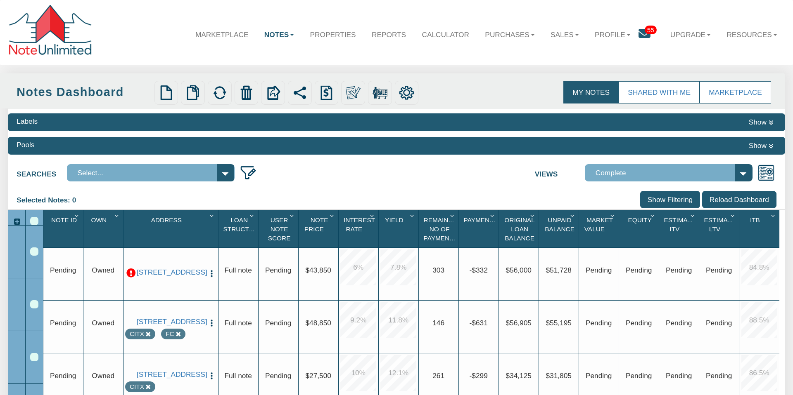
click at [166, 91] on img at bounding box center [166, 92] width 15 height 15
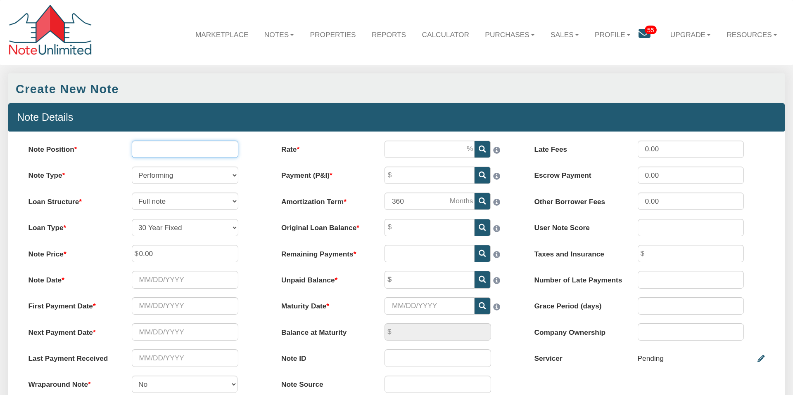
click at [170, 150] on input "Note Position" at bounding box center [185, 149] width 107 height 17
type input "1"
click at [232, 200] on select "Full note Partial note Pledge note Split Payment note" at bounding box center [185, 201] width 107 height 17
select select "string:PA"
click at [132, 193] on select "Full note Partial note Pledge note Split Payment note" at bounding box center [185, 201] width 107 height 17
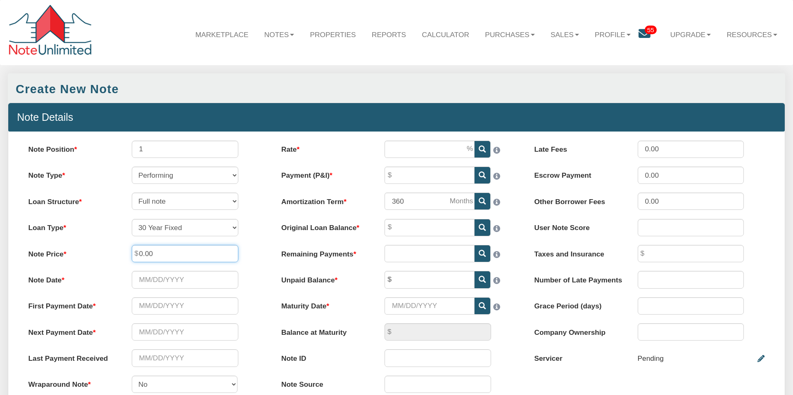
click at [158, 254] on input "0.00" at bounding box center [185, 253] width 107 height 17
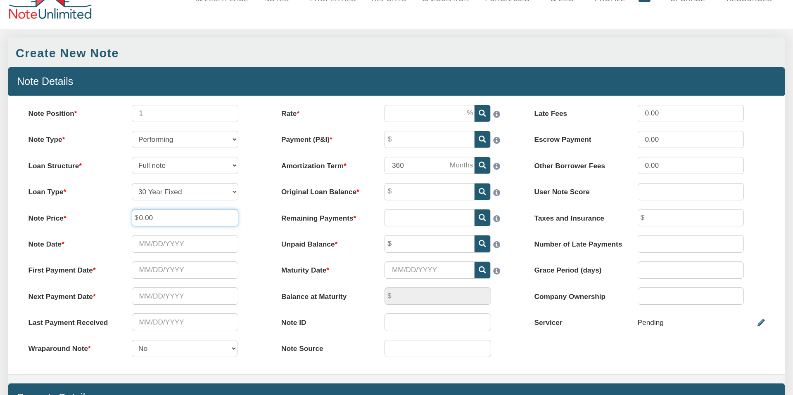
scroll to position [37, 0]
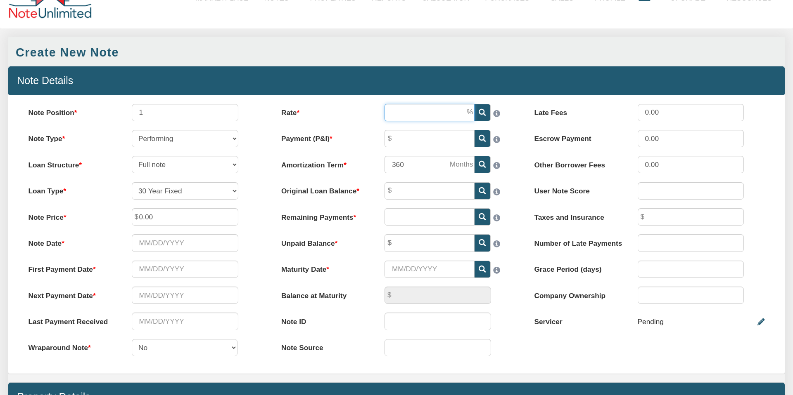
click at [405, 113] on input "Rate" at bounding box center [429, 112] width 90 height 17
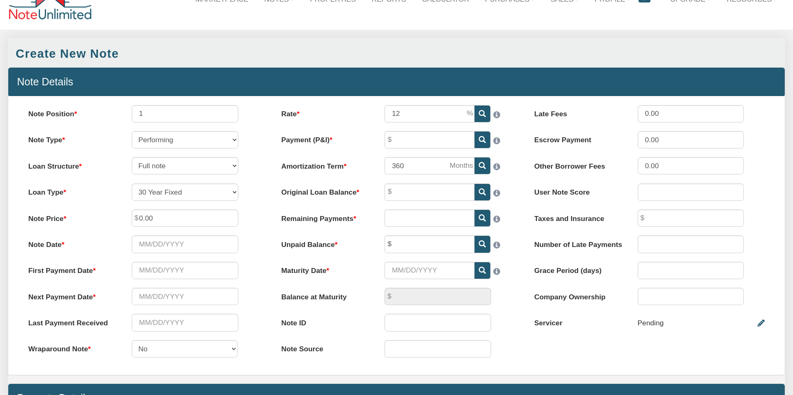
type input "12.00"
click at [371, 129] on div "Rate 12.00 Payment (P&I) Please enter a value Amortization Term 360" at bounding box center [396, 235] width 253 height 261
click at [409, 141] on input "Payment (P&I)" at bounding box center [429, 139] width 90 height 17
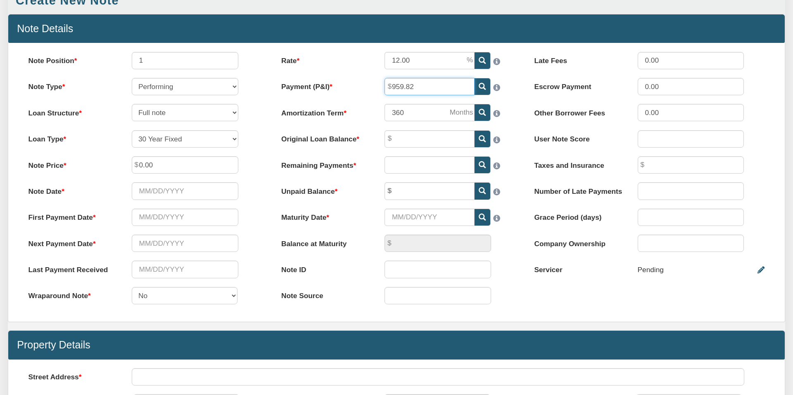
scroll to position [94, 0]
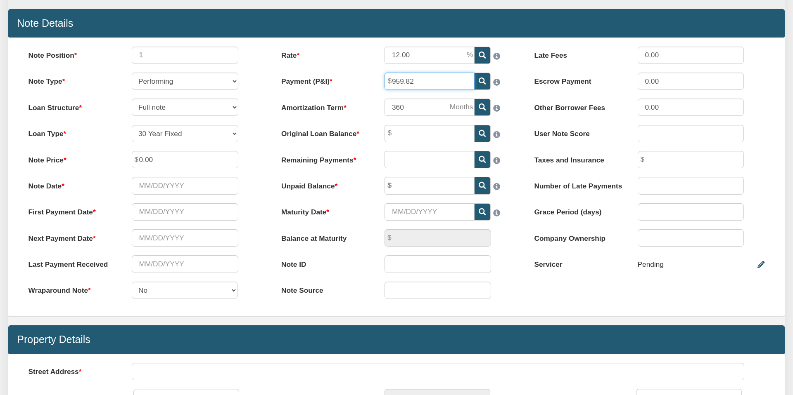
type input "959.82"
click at [407, 136] on input "Original Loan Balance" at bounding box center [429, 133] width 90 height 17
click at [365, 150] on div "Rate 12.00 Payment (P&I) 959.82 Amortization Term 360 Note ID" at bounding box center [396, 177] width 253 height 261
